Goal: Contribute content: Add original content to the website for others to see

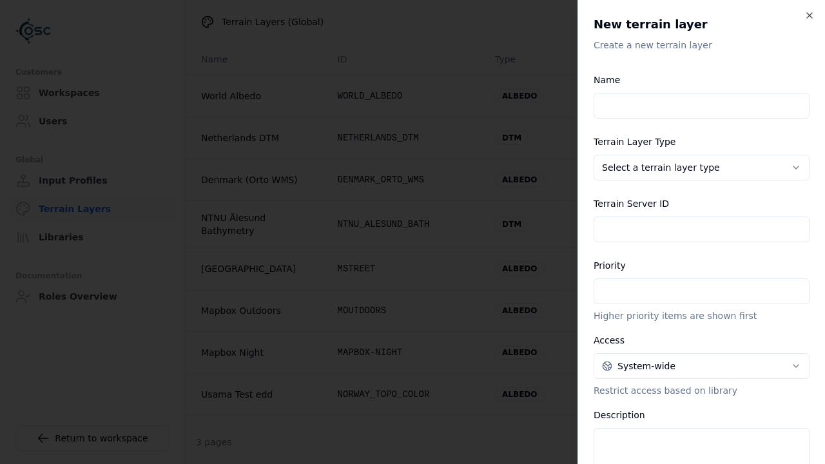
click at [701, 106] on input "Name" at bounding box center [701, 106] width 216 height 26
type input "**********"
